Goal: Check status: Check status

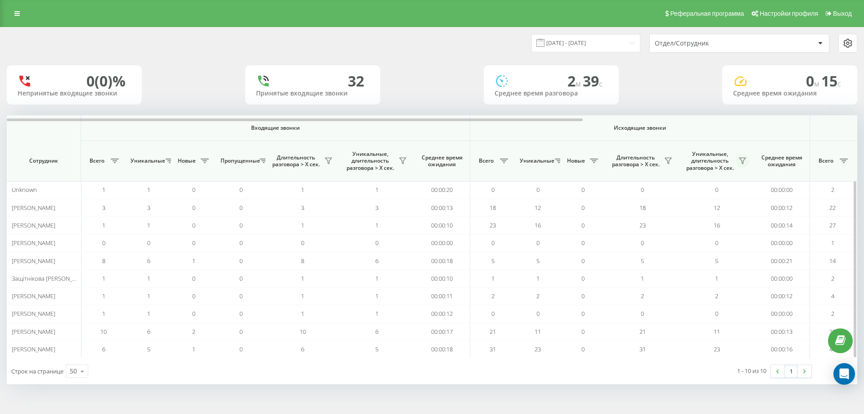
click at [746, 158] on icon at bounding box center [742, 160] width 7 height 7
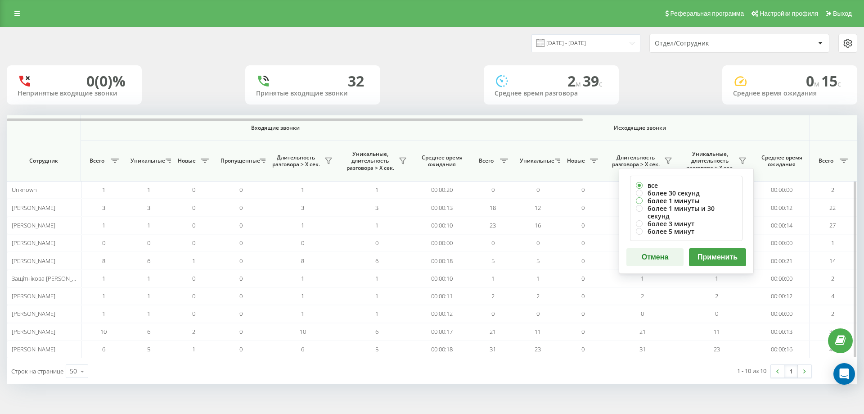
click at [685, 199] on label "более 1 минуты" at bounding box center [686, 201] width 101 height 8
radio input "true"
click at [712, 248] on button "Применить" at bounding box center [717, 257] width 57 height 18
